Goal: Task Accomplishment & Management: Complete application form

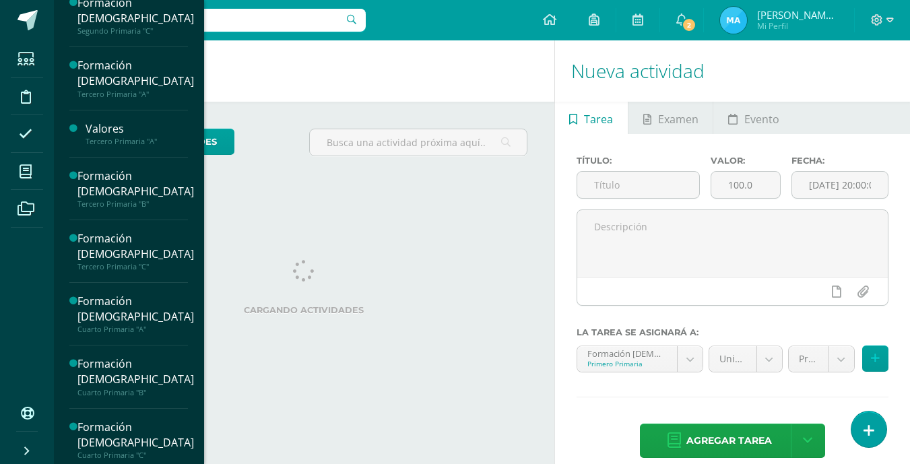
scroll to position [332, 0]
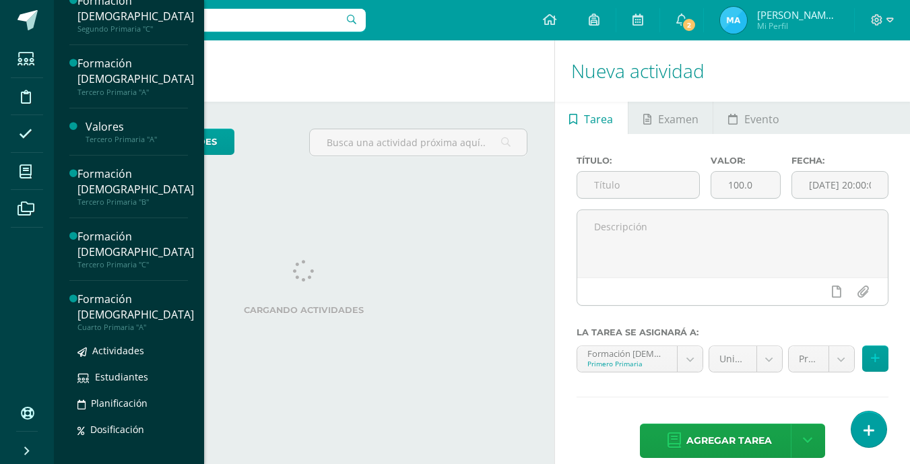
click at [104, 303] on div "Formación [DEMOGRAPHIC_DATA]" at bounding box center [135, 307] width 117 height 31
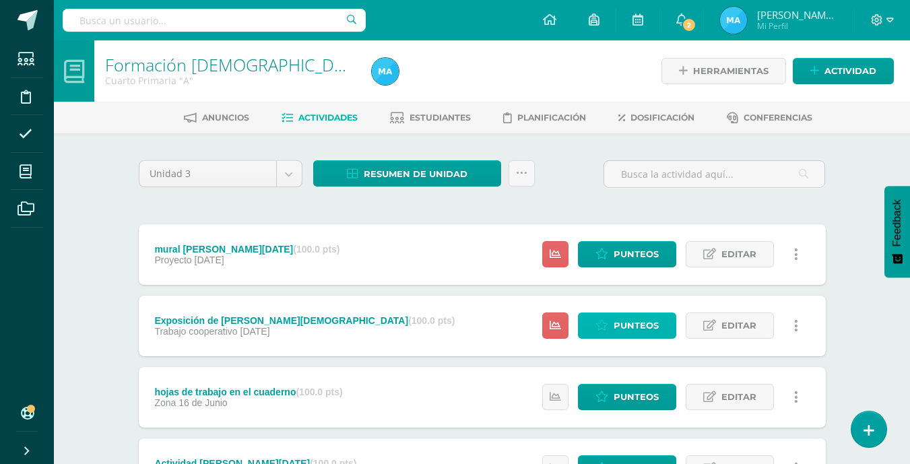
click at [625, 318] on span "Punteos" at bounding box center [636, 325] width 45 height 25
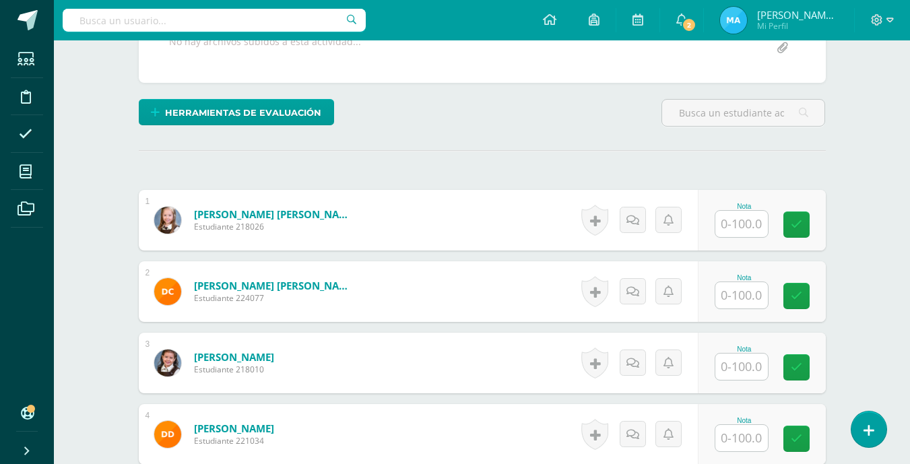
scroll to position [292, 0]
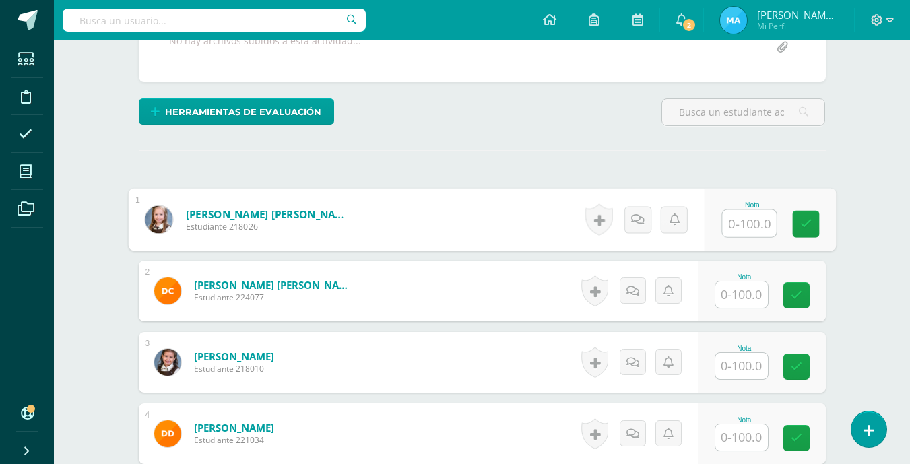
click at [740, 220] on input "text" at bounding box center [749, 223] width 54 height 27
click at [740, 286] on input "text" at bounding box center [742, 295] width 53 height 26
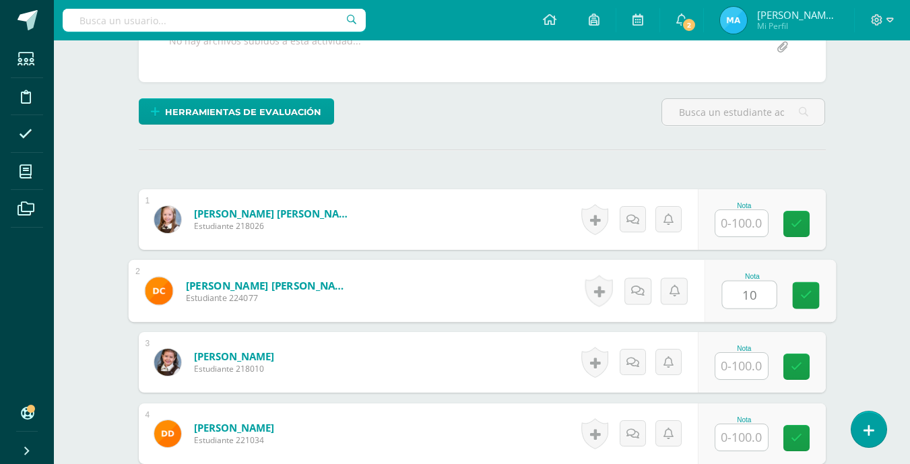
type input "100"
click at [801, 291] on icon at bounding box center [806, 295] width 12 height 11
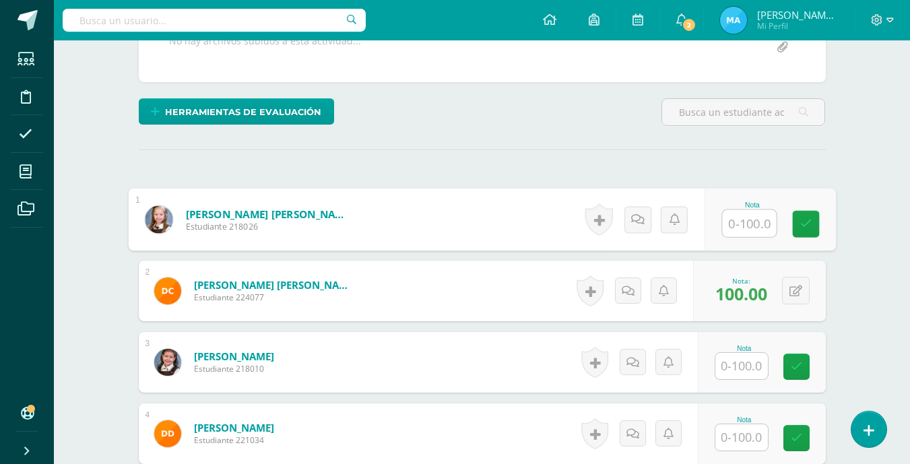
click at [735, 219] on input "text" at bounding box center [749, 223] width 54 height 27
type input "95"
click at [805, 224] on icon at bounding box center [806, 223] width 12 height 11
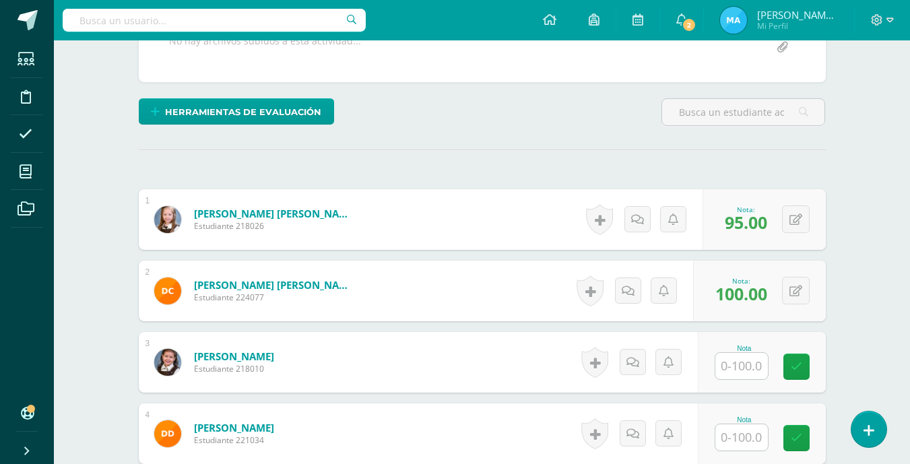
click at [747, 363] on input "text" at bounding box center [742, 366] width 53 height 26
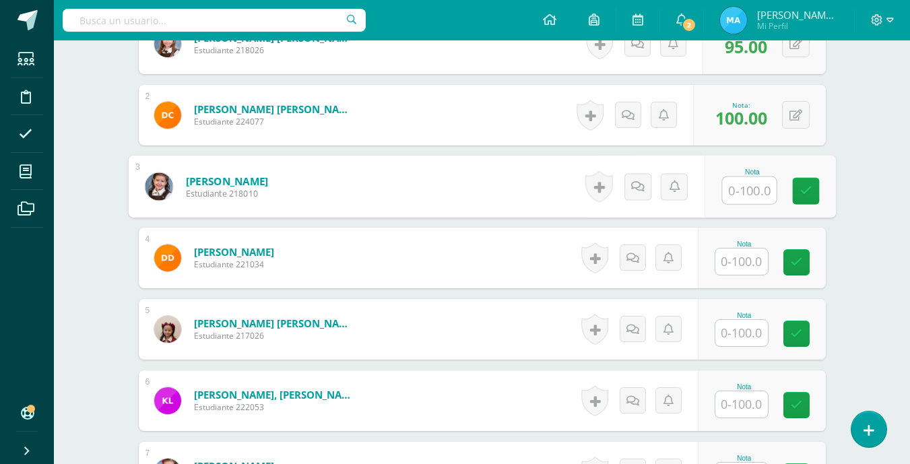
scroll to position [470, 0]
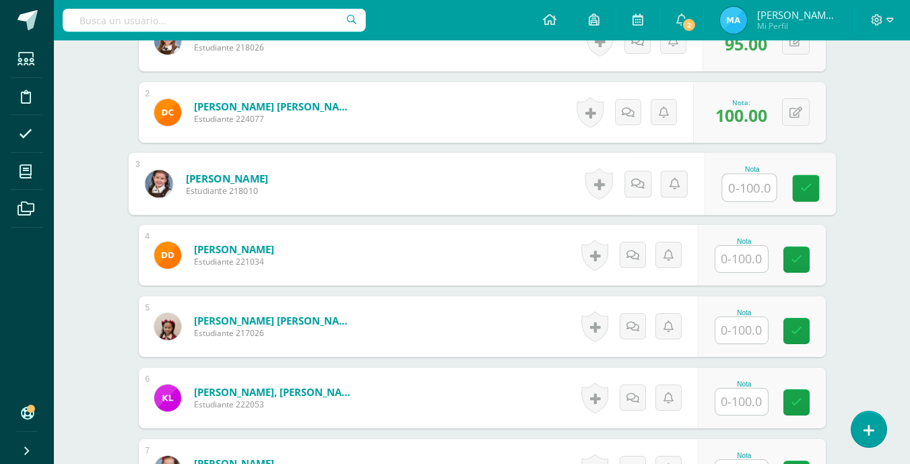
click at [745, 183] on input "text" at bounding box center [749, 188] width 54 height 27
type input "90"
click at [807, 188] on icon at bounding box center [806, 188] width 12 height 11
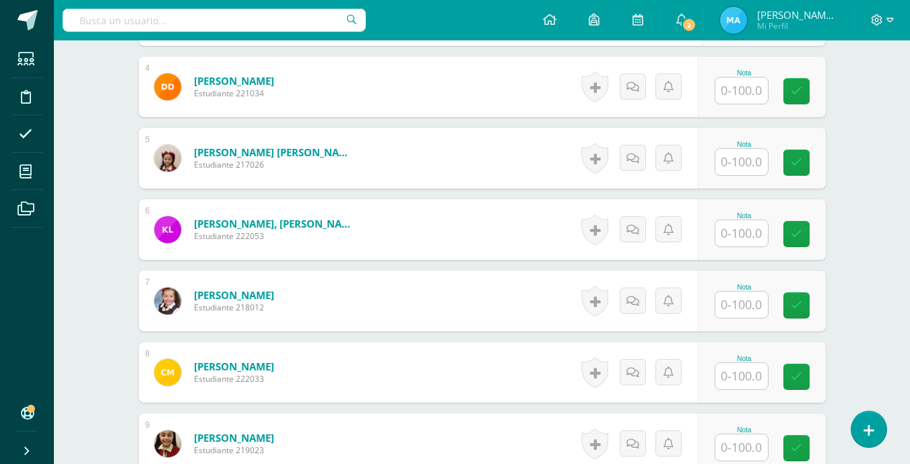
scroll to position [644, 0]
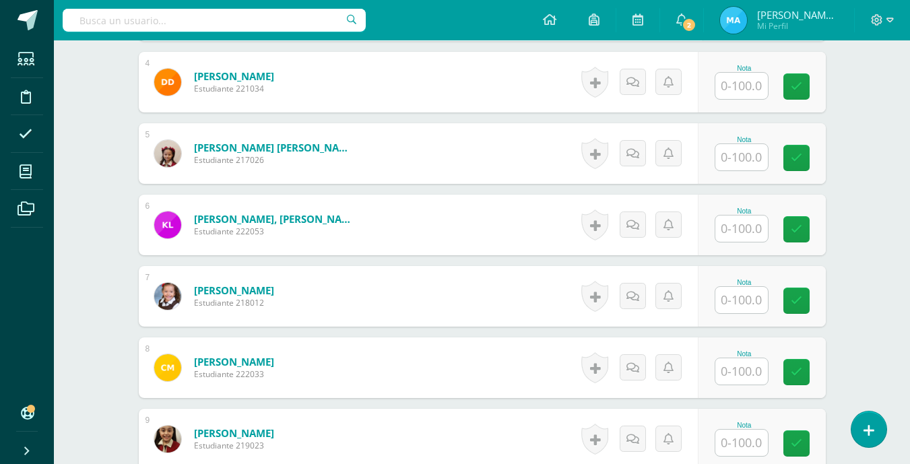
click at [732, 90] on input "text" at bounding box center [742, 86] width 53 height 26
type input "90"
click at [816, 80] on link at bounding box center [805, 86] width 27 height 27
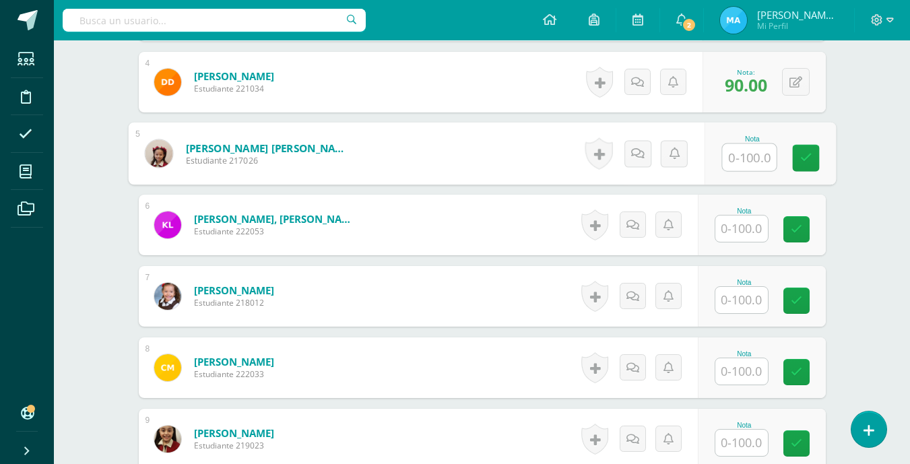
click at [740, 158] on input "text" at bounding box center [749, 157] width 54 height 27
type input "90"
click at [807, 157] on icon at bounding box center [806, 157] width 12 height 11
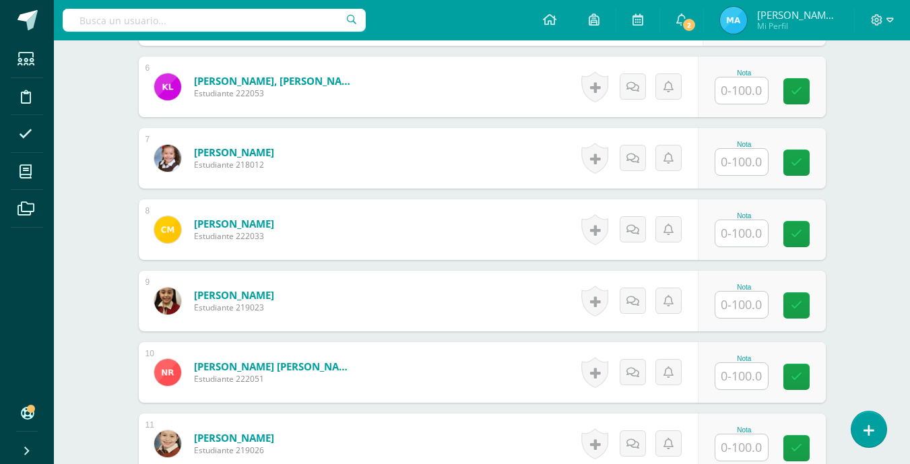
scroll to position [784, 0]
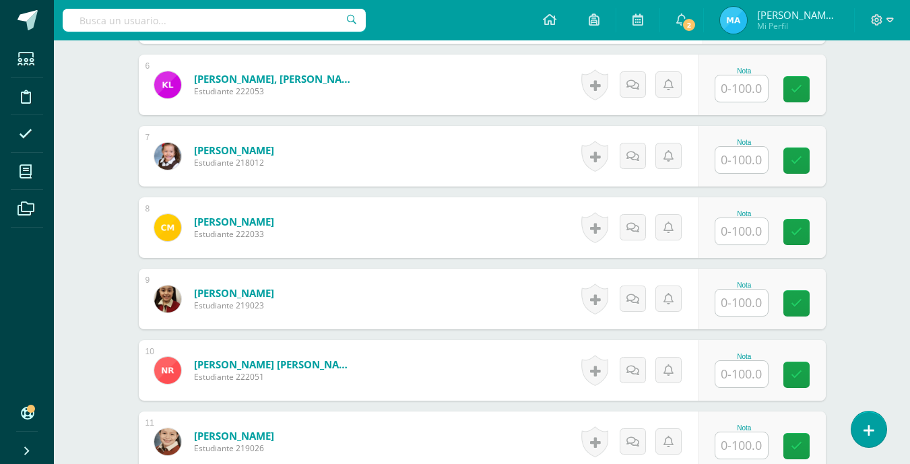
click at [747, 376] on input "text" at bounding box center [742, 374] width 53 height 26
type input "100"
click at [807, 379] on icon at bounding box center [806, 374] width 12 height 11
click at [737, 86] on input "text" at bounding box center [742, 88] width 53 height 26
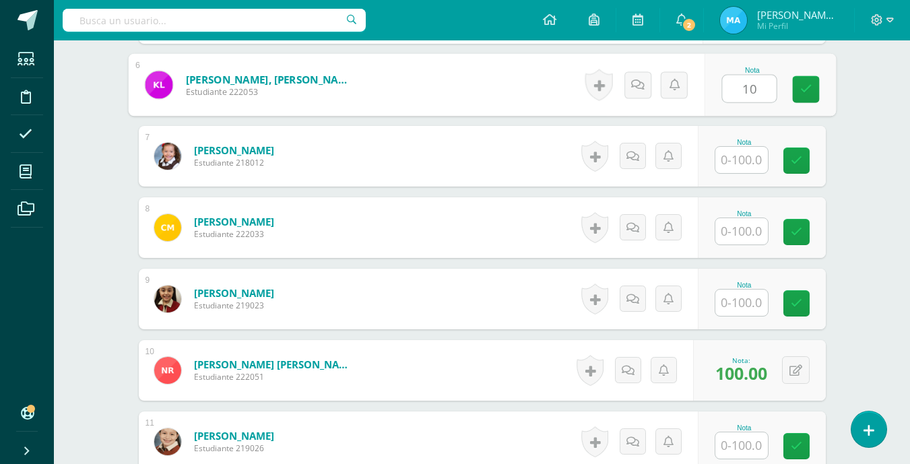
type input "100"
click at [805, 88] on icon at bounding box center [806, 89] width 12 height 11
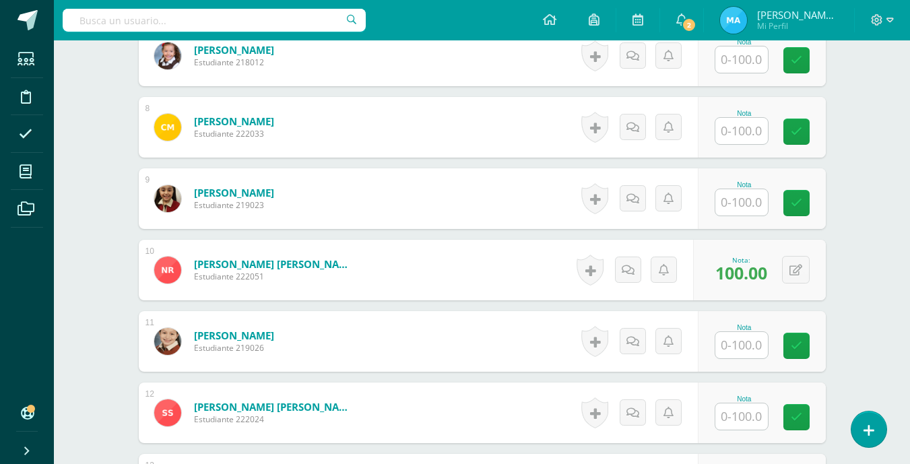
scroll to position [881, 0]
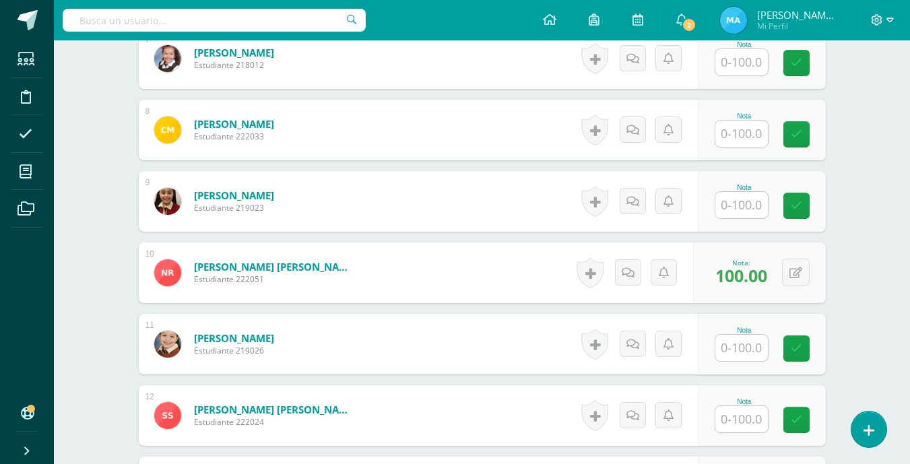
click at [747, 68] on input "text" at bounding box center [742, 62] width 53 height 26
type input "100"
click at [803, 62] on icon at bounding box center [806, 62] width 12 height 11
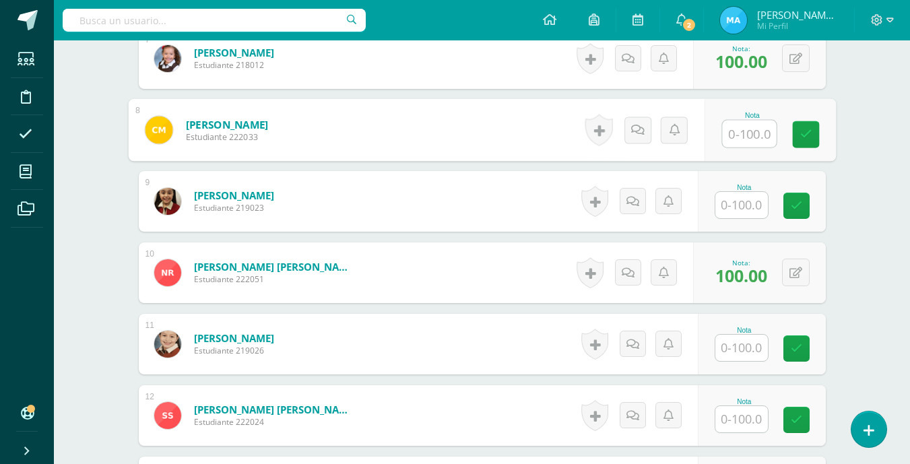
click at [747, 134] on input "text" at bounding box center [749, 134] width 54 height 27
type input "90"
click at [812, 127] on link at bounding box center [805, 134] width 27 height 27
drag, startPoint x: 910, startPoint y: 314, endPoint x: 911, endPoint y: 331, distance: 16.9
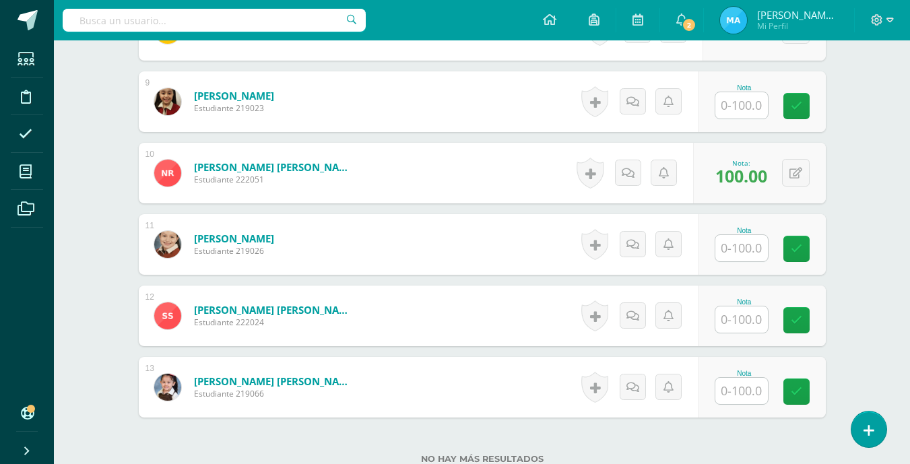
scroll to position [984, 0]
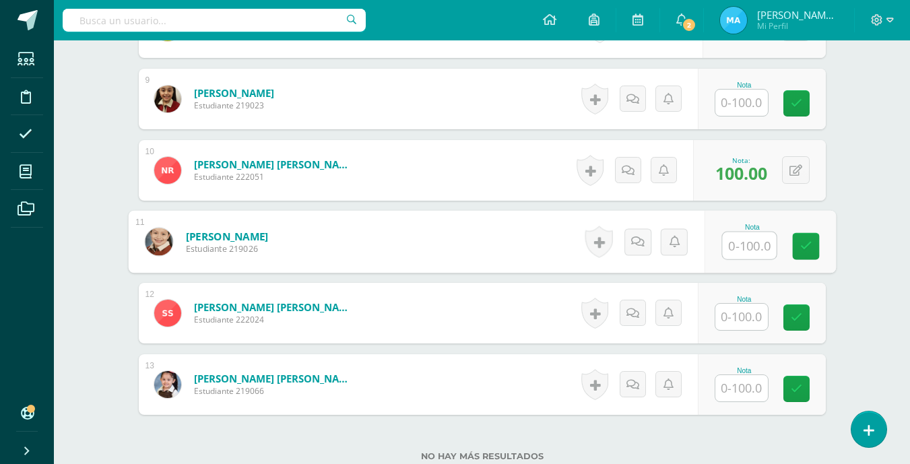
click at [740, 241] on input "text" at bounding box center [749, 245] width 54 height 27
type input "100"
click at [801, 246] on icon at bounding box center [806, 246] width 12 height 11
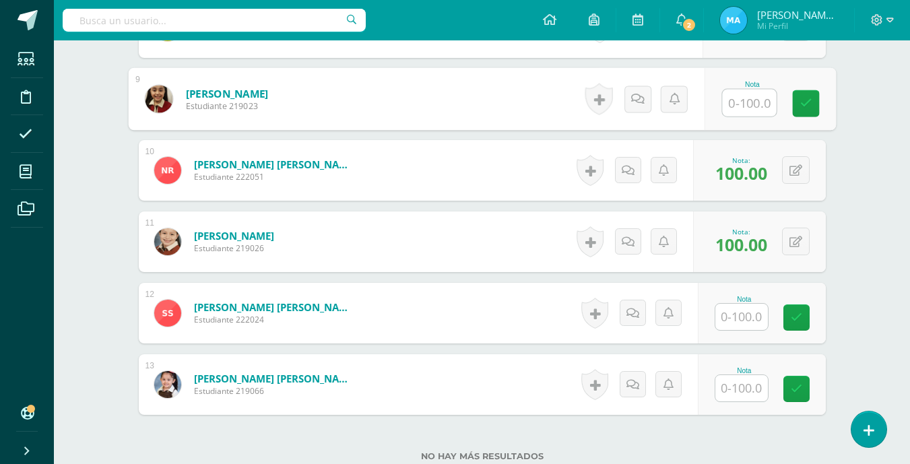
click at [746, 95] on input "text" at bounding box center [749, 103] width 54 height 27
type input "95"
click at [803, 100] on icon at bounding box center [806, 103] width 12 height 11
click at [741, 321] on input "text" at bounding box center [742, 317] width 53 height 26
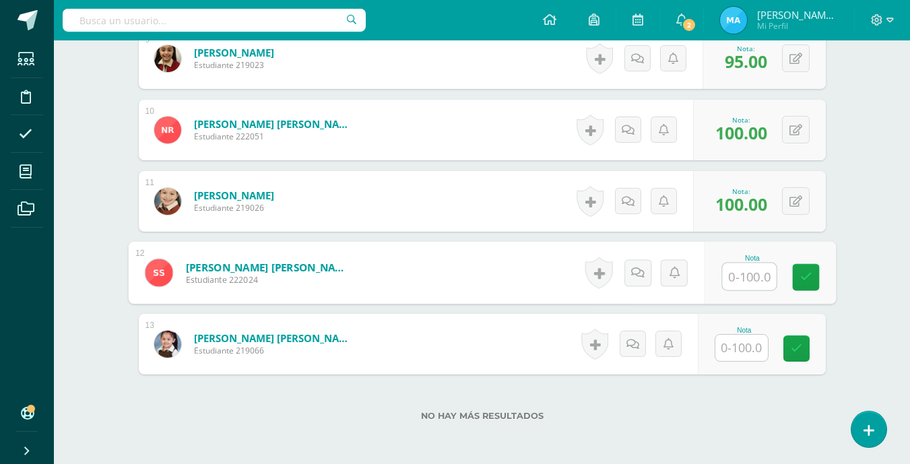
scroll to position [1089, 0]
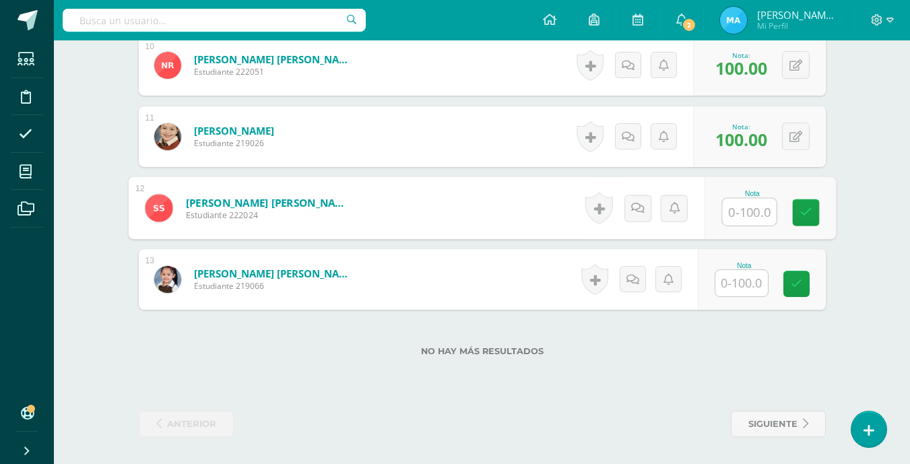
click at [695, 164] on div "0 Logros Logros obtenidos Aún no hay logros agregados Nota: 100.00" at bounding box center [759, 136] width 133 height 61
click at [748, 213] on input "text" at bounding box center [742, 212] width 53 height 26
click at [748, 213] on input "text" at bounding box center [749, 212] width 54 height 27
click at [737, 284] on input "text" at bounding box center [742, 283] width 53 height 26
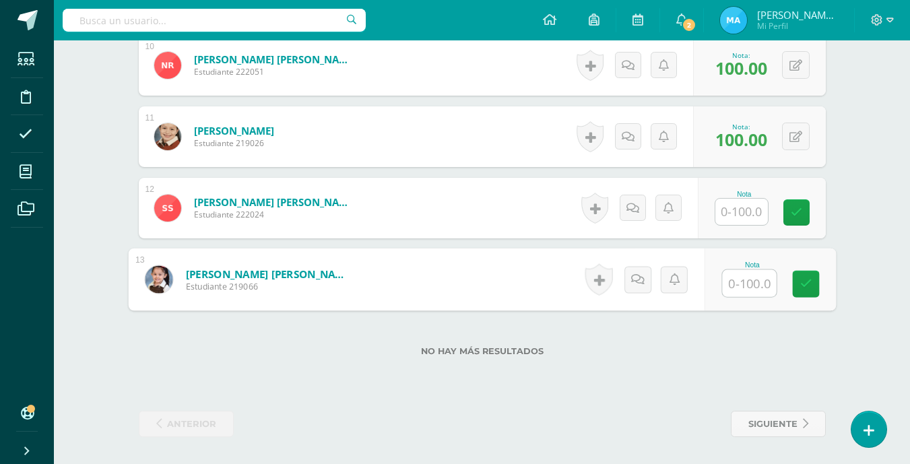
click at [740, 215] on input "text" at bounding box center [742, 212] width 53 height 26
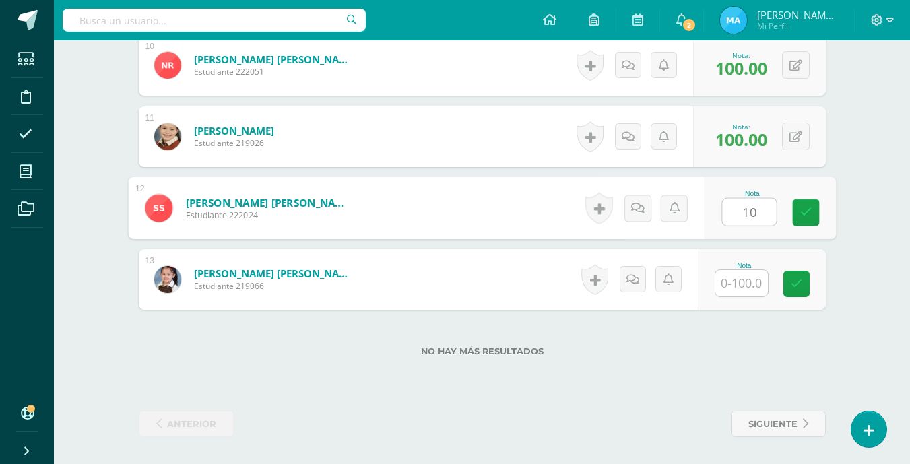
type input "100"
click at [811, 209] on icon at bounding box center [806, 212] width 12 height 11
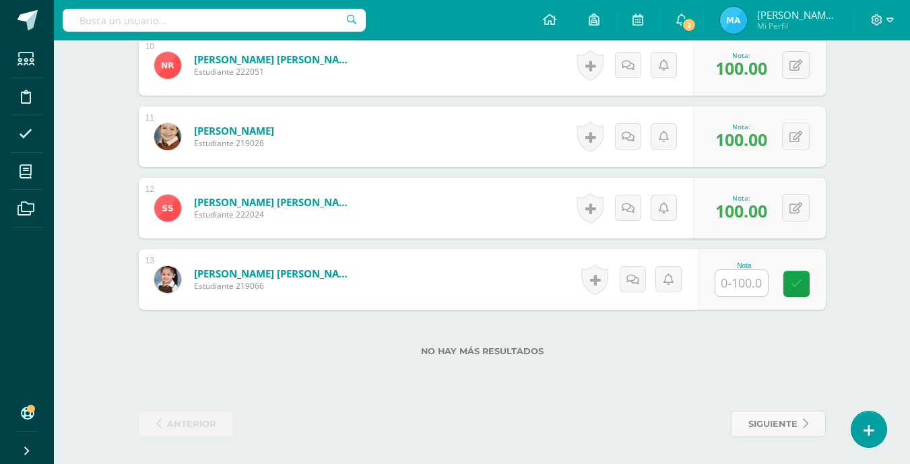
click at [753, 281] on input "text" at bounding box center [742, 283] width 53 height 26
type input "100"
click at [812, 284] on link at bounding box center [805, 284] width 27 height 27
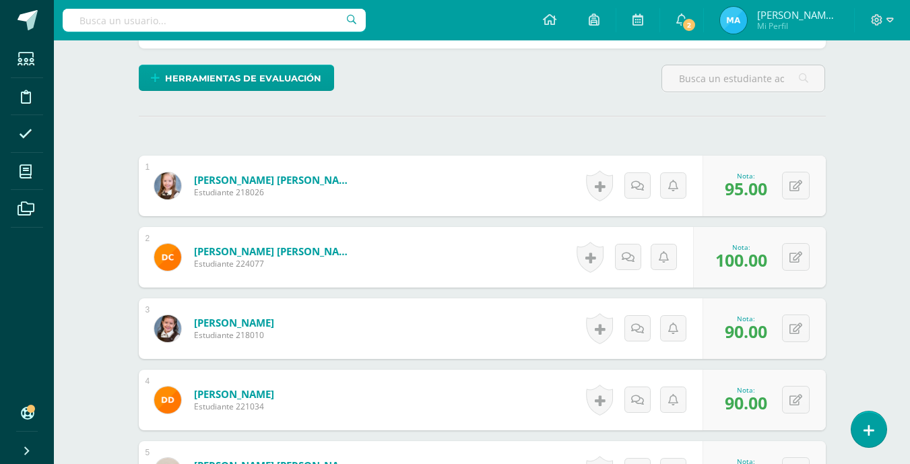
scroll to position [0, 0]
